Goal: Task Accomplishment & Management: Complete application form

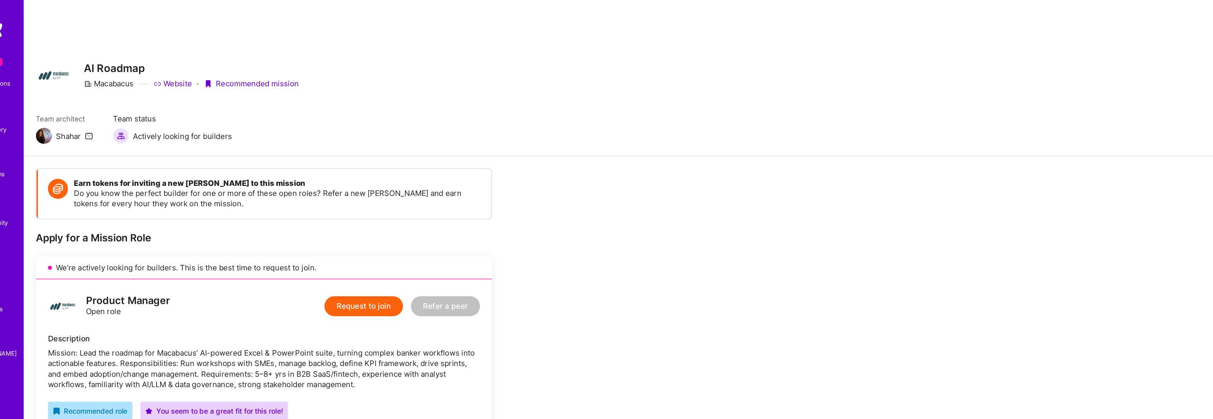
drag, startPoint x: 287, startPoint y: 205, endPoint x: 152, endPoint y: 47, distance: 208.0
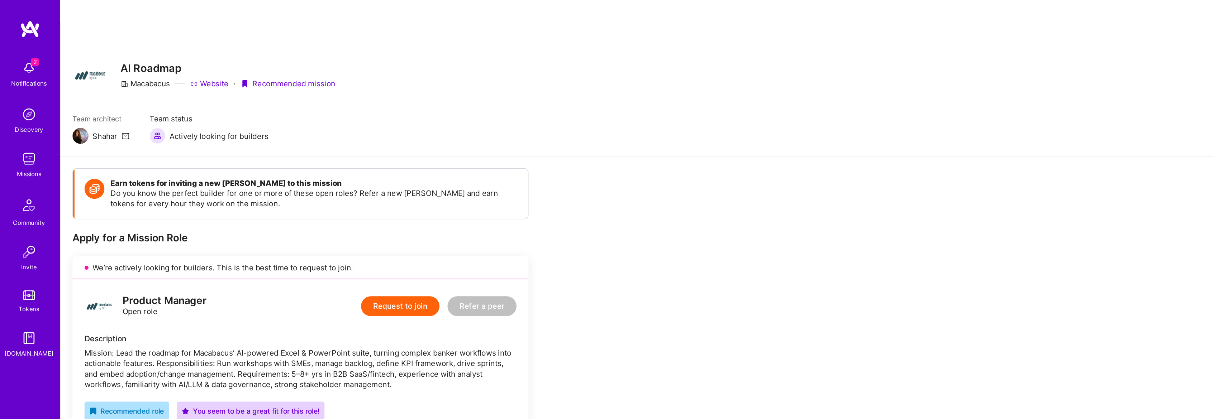
click at [225, 184] on div "We’re actively looking for builders. This is the best time to request to join." at bounding box center [215, 192] width 327 height 16
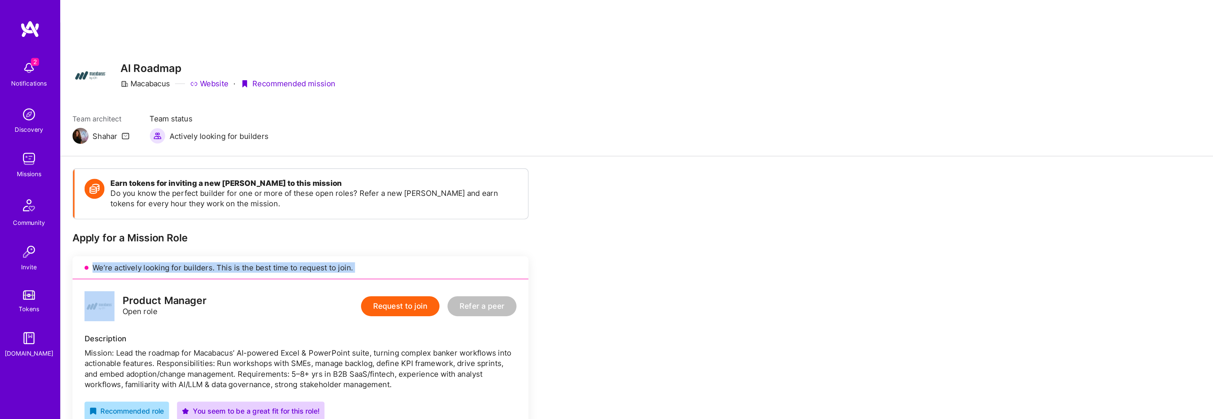
click at [225, 184] on div "We’re actively looking for builders. This is the best time to request to join." at bounding box center [215, 192] width 327 height 16
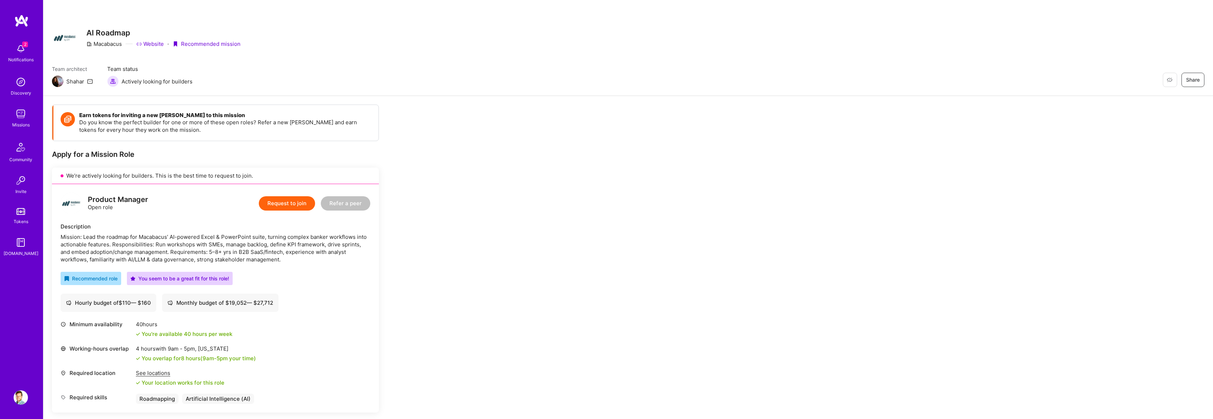
click at [278, 200] on button "Request to join" at bounding box center [287, 203] width 56 height 14
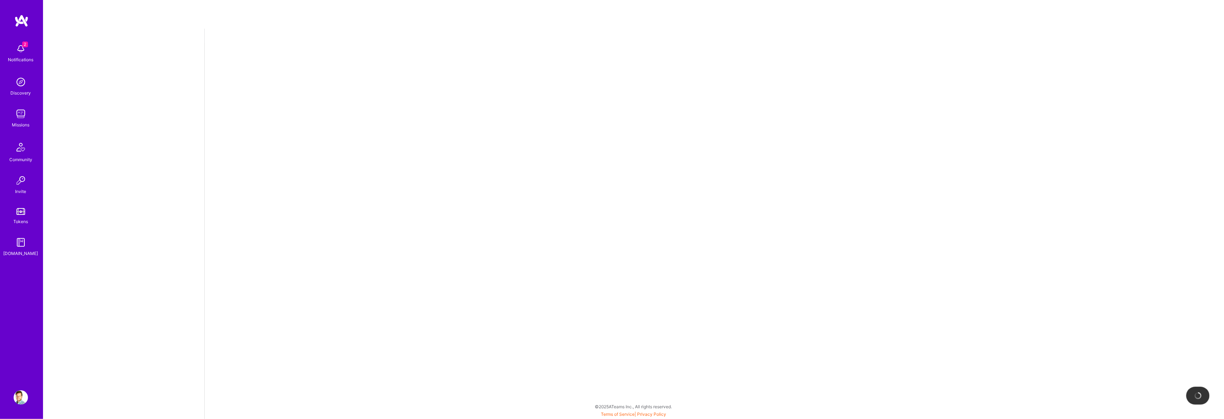
select select "CA"
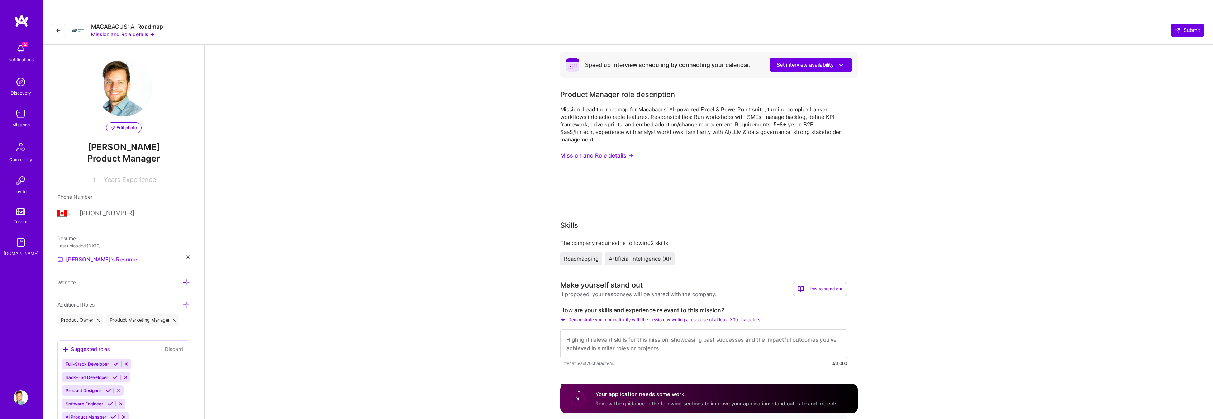
click at [89, 256] on link "[PERSON_NAME]'s Resume" at bounding box center [97, 260] width 80 height 9
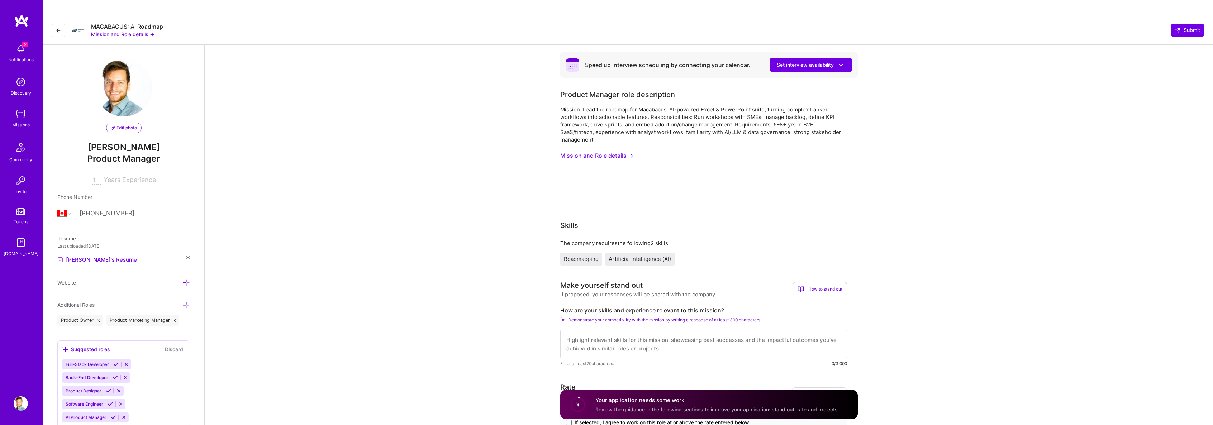
click at [189, 256] on icon at bounding box center [188, 258] width 4 height 4
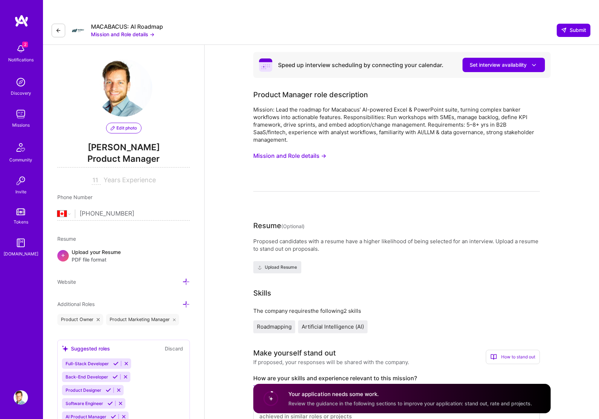
click at [413, 146] on div "Mission: Lead the roadmap for Macabacus’ AI-powered Excel & PowerPoint suite, t…" at bounding box center [396, 149] width 287 height 86
